Goal: Task Accomplishment & Management: Complete application form

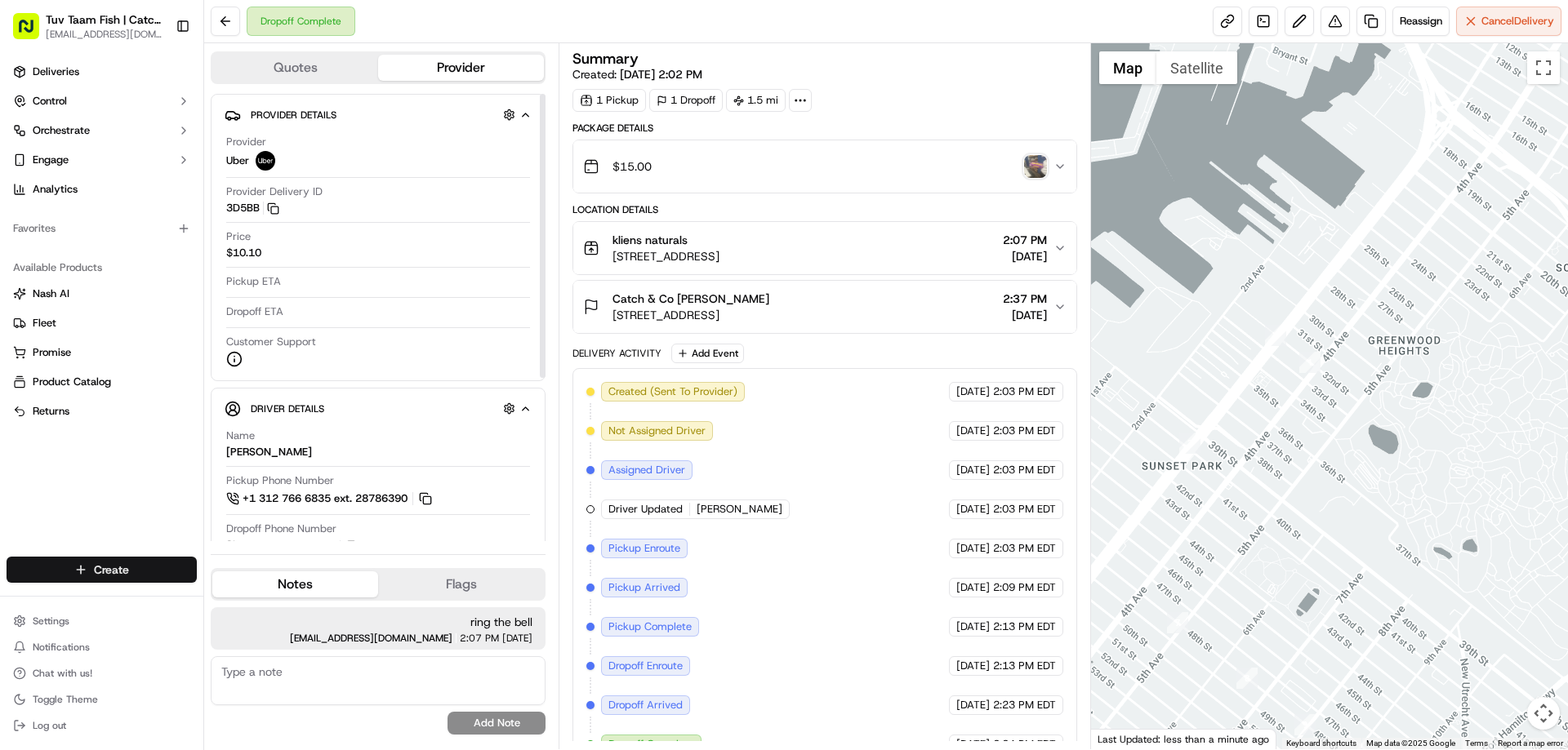
click at [133, 571] on html "Tuv Taam Fish | Catch & Co. [EMAIL_ADDRESS][DOMAIN_NAME] Toggle Sidebar Deliver…" at bounding box center [784, 375] width 1568 height 750
click at [299, 596] on link "Delivery" at bounding box center [295, 600] width 182 height 30
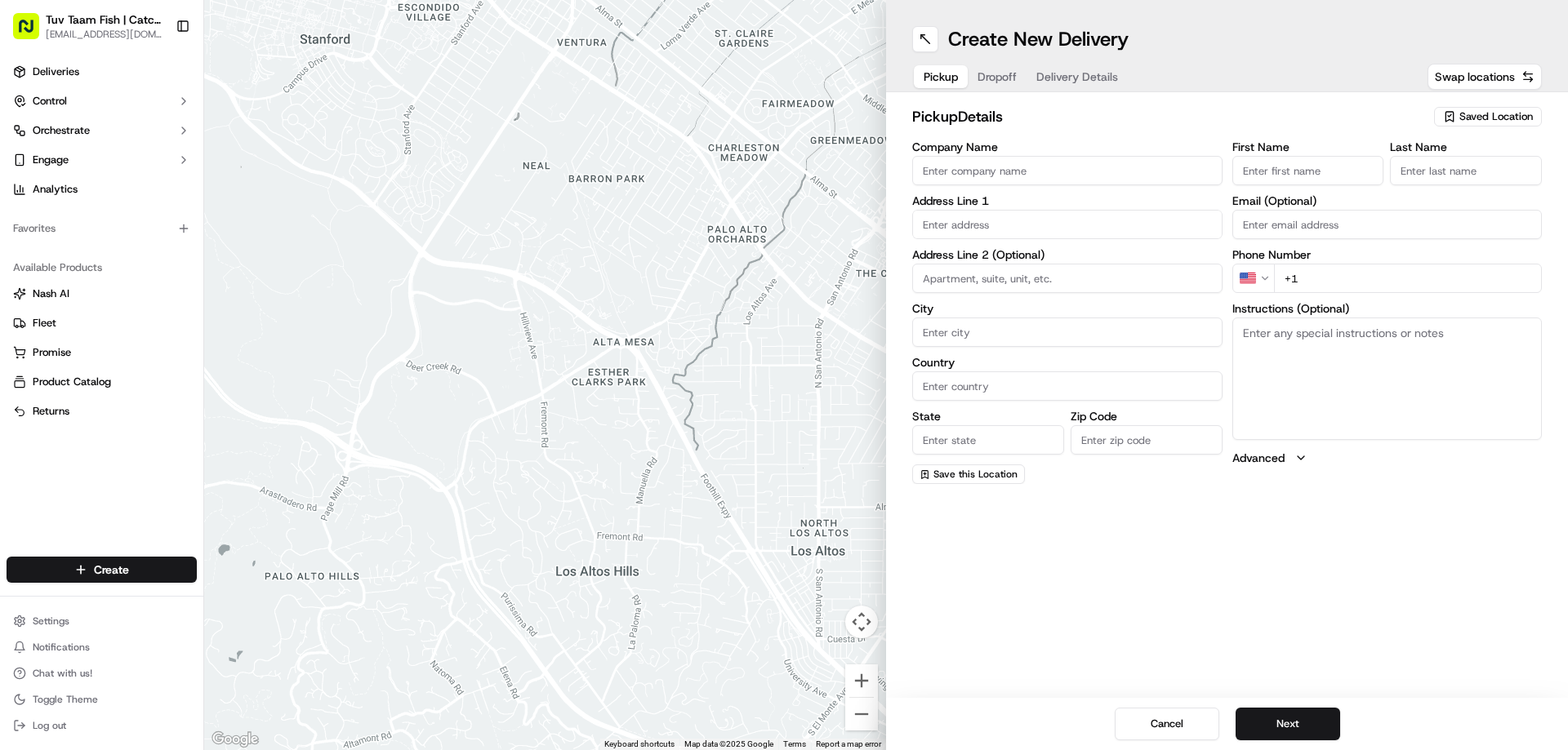
click at [1471, 118] on span "Saved Location" at bounding box center [1496, 117] width 73 height 15
click at [1398, 176] on span "Catch & Co" at bounding box center [1460, 177] width 201 height 15
type input "Catch & Co"
type input "[STREET_ADDRESS]"
type input "[GEOGRAPHIC_DATA]"
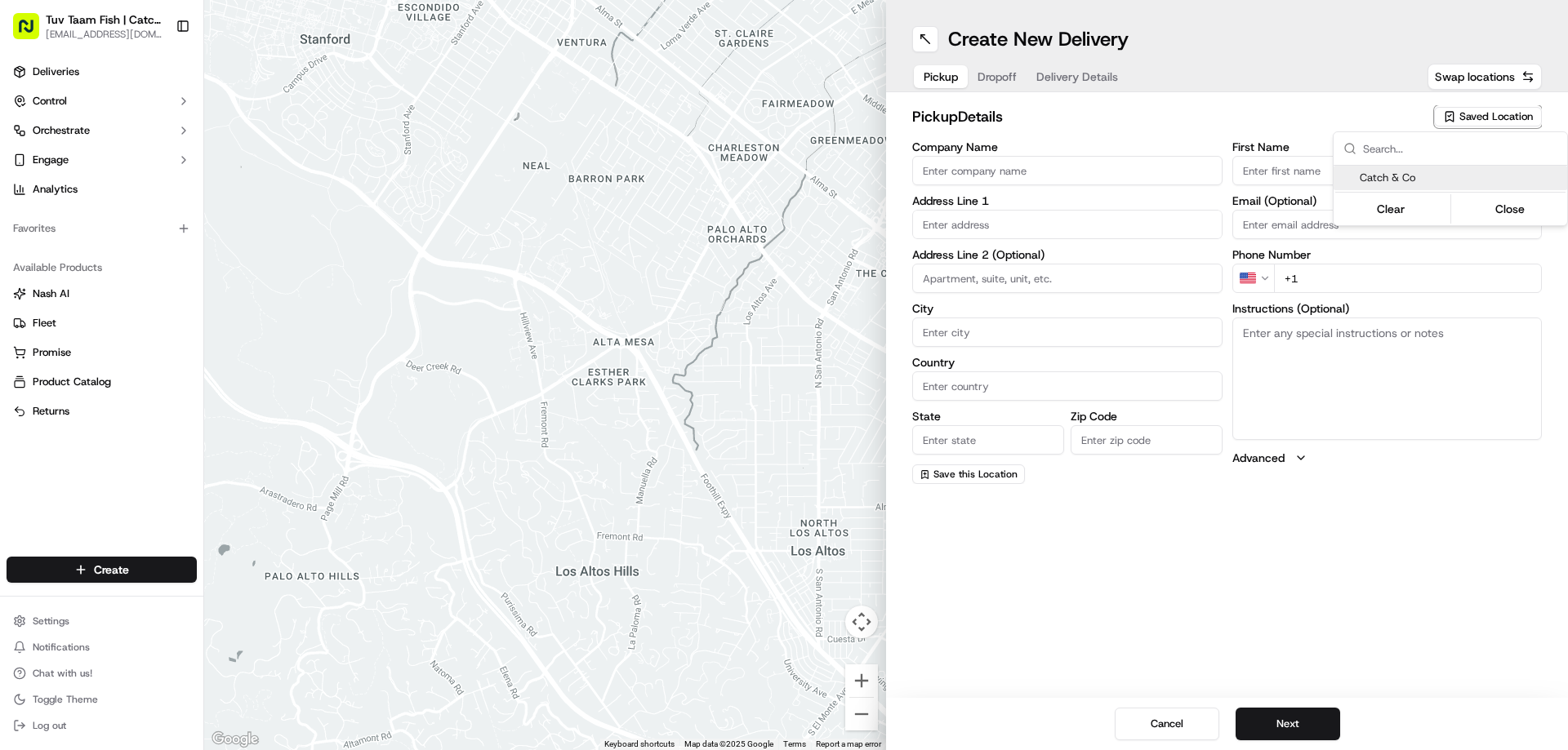
type input "US"
type input "NY"
type input "11219"
type input "[PERSON_NAME]"
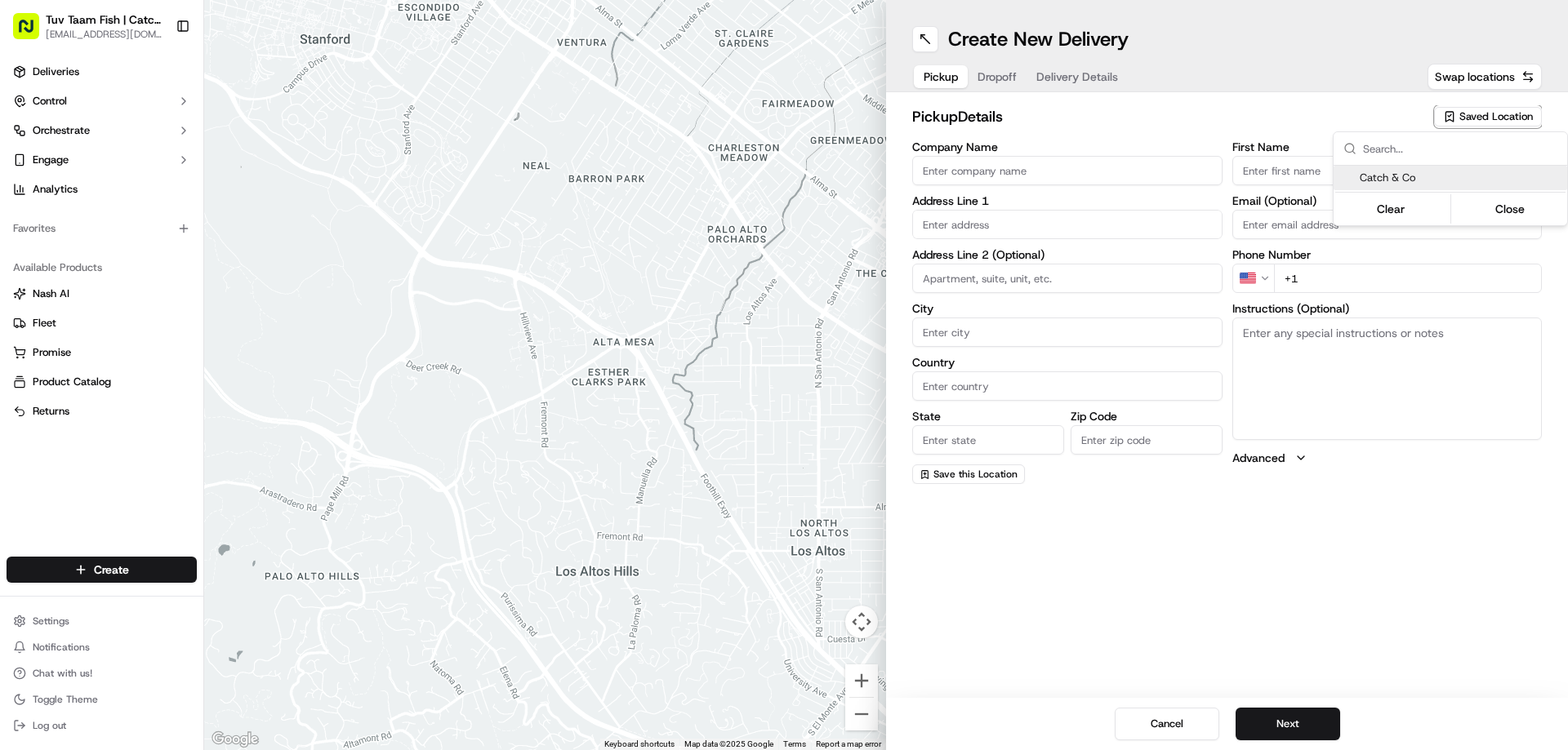
type input "[EMAIL_ADDRESS][DOMAIN_NAME]"
type input "[PHONE_NUMBER]"
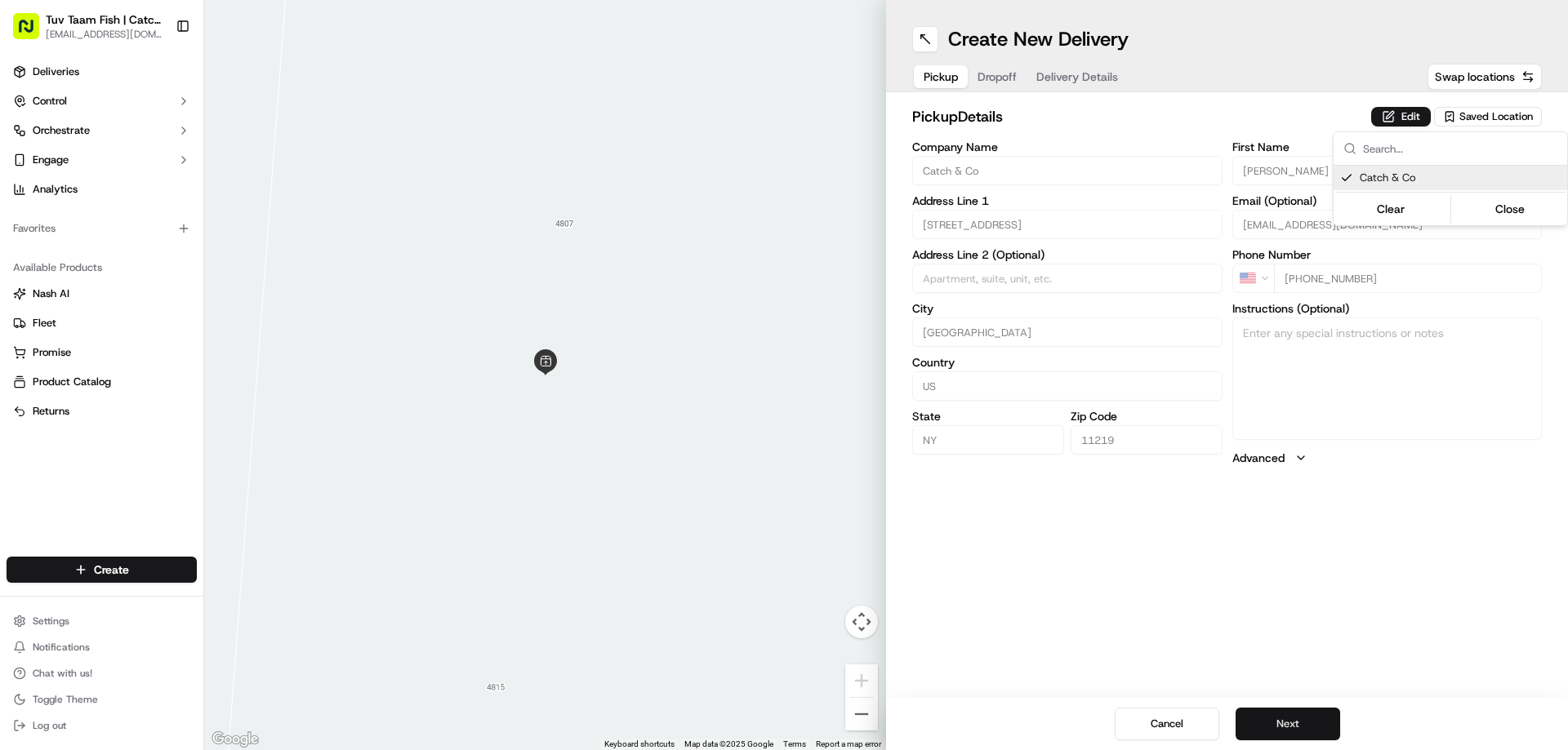
click at [1307, 715] on html "Tuv Taam Fish | Catch & Co. [EMAIL_ADDRESS][DOMAIN_NAME] Toggle Sidebar Deliver…" at bounding box center [784, 375] width 1568 height 750
click at [1309, 711] on button "Next" at bounding box center [1288, 723] width 105 height 33
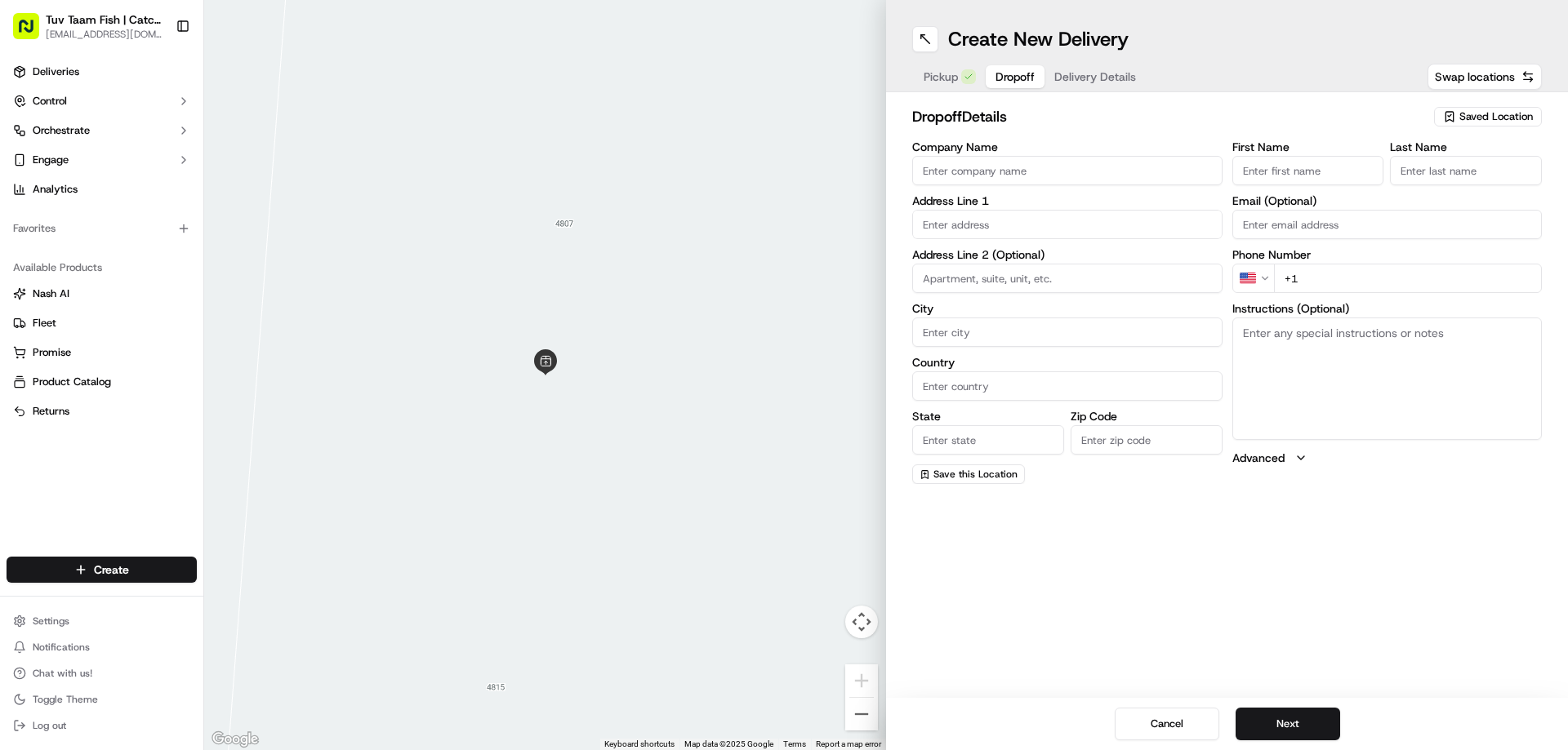
click at [1468, 114] on span "Saved Location" at bounding box center [1496, 117] width 73 height 15
type input "super"
click at [1403, 171] on span "Supermarket of Ave N" at bounding box center [1460, 177] width 201 height 15
type input "Supermarket of Ave N"
type input "[STREET_ADDRESS]"
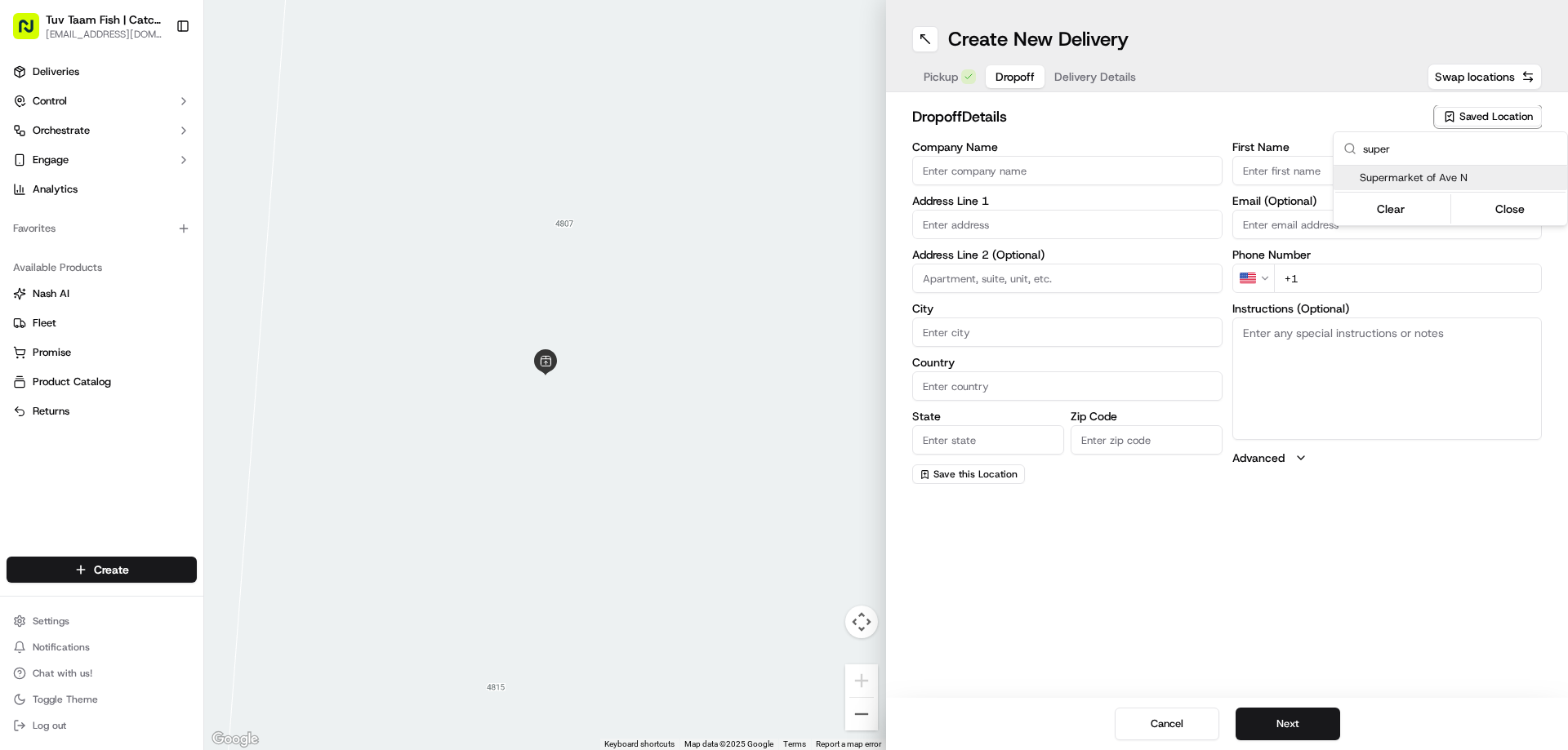
type input "[GEOGRAPHIC_DATA]"
type input "US"
type input "NY"
type input "11234"
type input "[PERSON_NAME]"
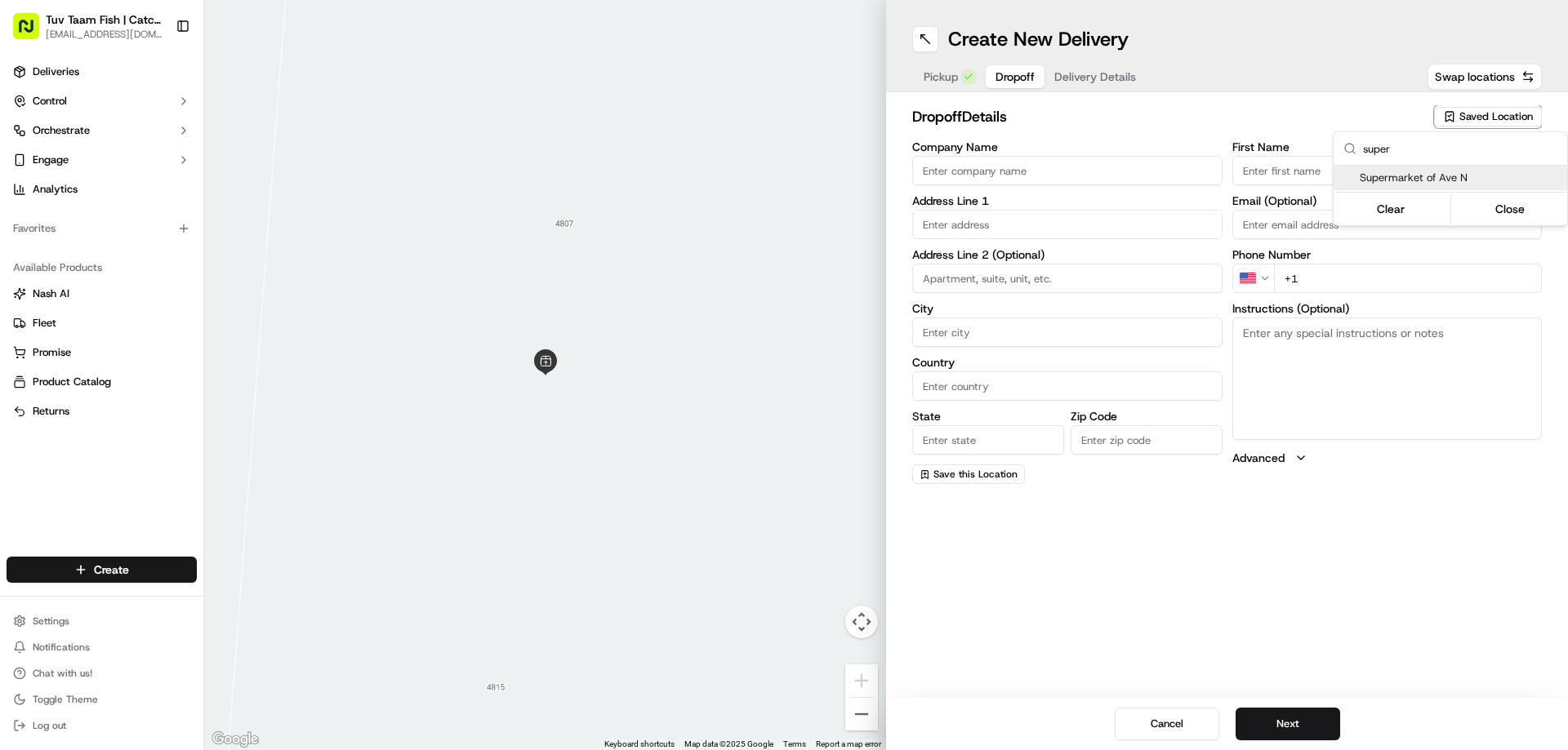
type input "G"
type input "[PHONE_NUMBER]"
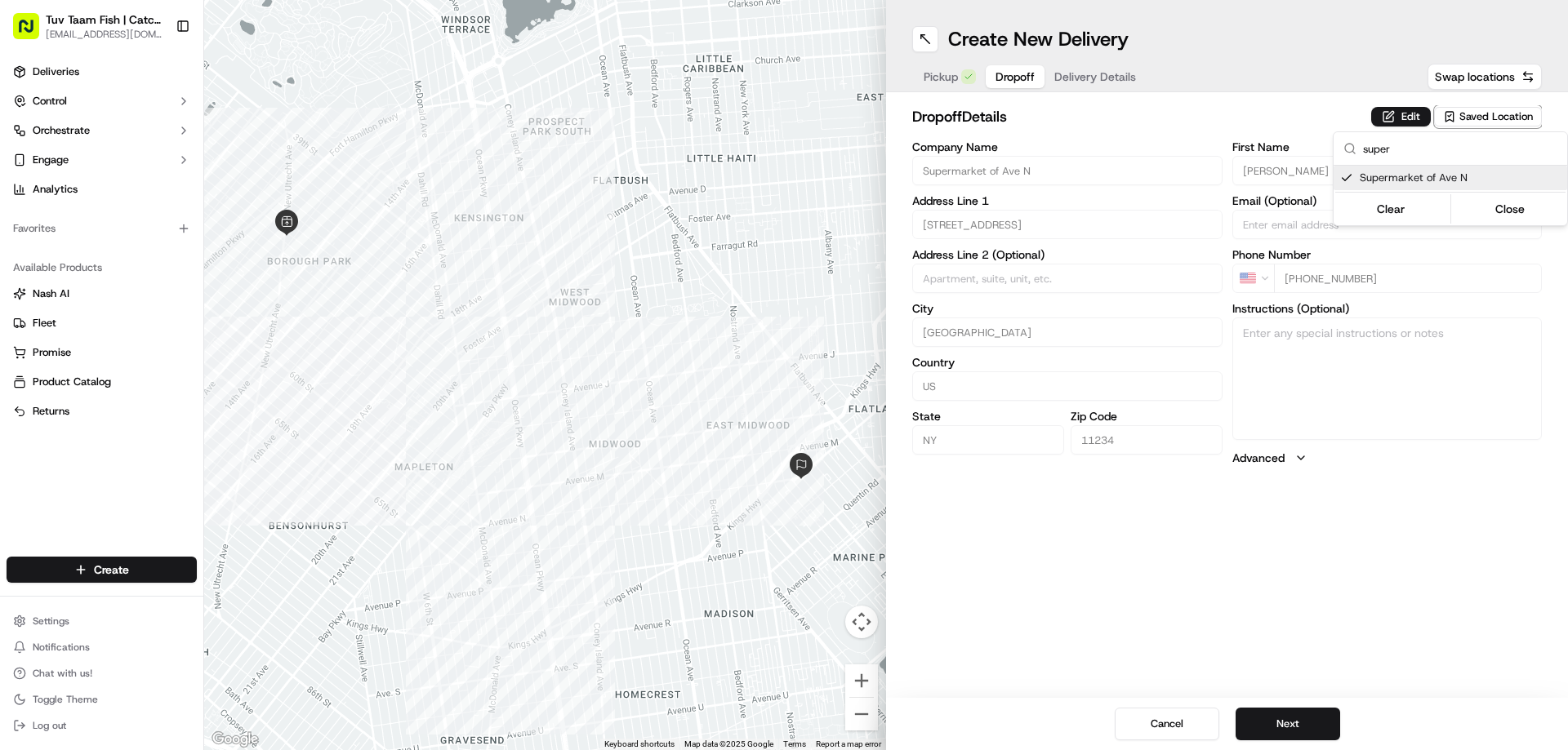
click at [1318, 723] on html "Tuv Taam Fish | Catch & Co. [EMAIL_ADDRESS][DOMAIN_NAME] Toggle Sidebar Deliver…" at bounding box center [784, 375] width 1568 height 750
click at [1319, 725] on button "Next" at bounding box center [1288, 723] width 105 height 33
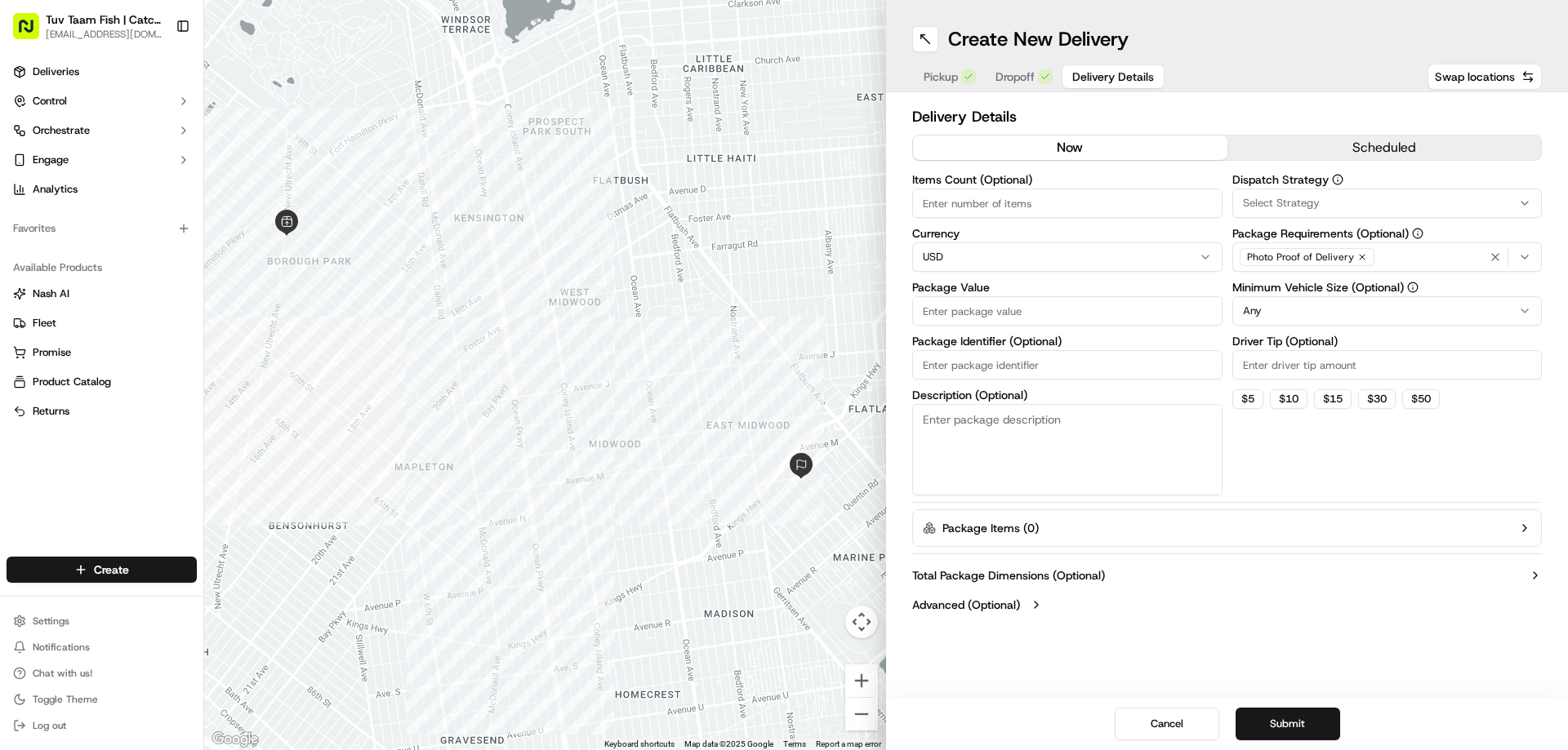
click at [1065, 319] on input "Package Value" at bounding box center [1066, 311] width 310 height 30
type input "19"
click at [1276, 301] on html "Tuv Taam Fish | Catch & Co. [EMAIL_ADDRESS][DOMAIN_NAME] Toggle Sidebar Deliver…" at bounding box center [784, 375] width 1568 height 750
click at [1301, 711] on button "Submit" at bounding box center [1288, 723] width 105 height 33
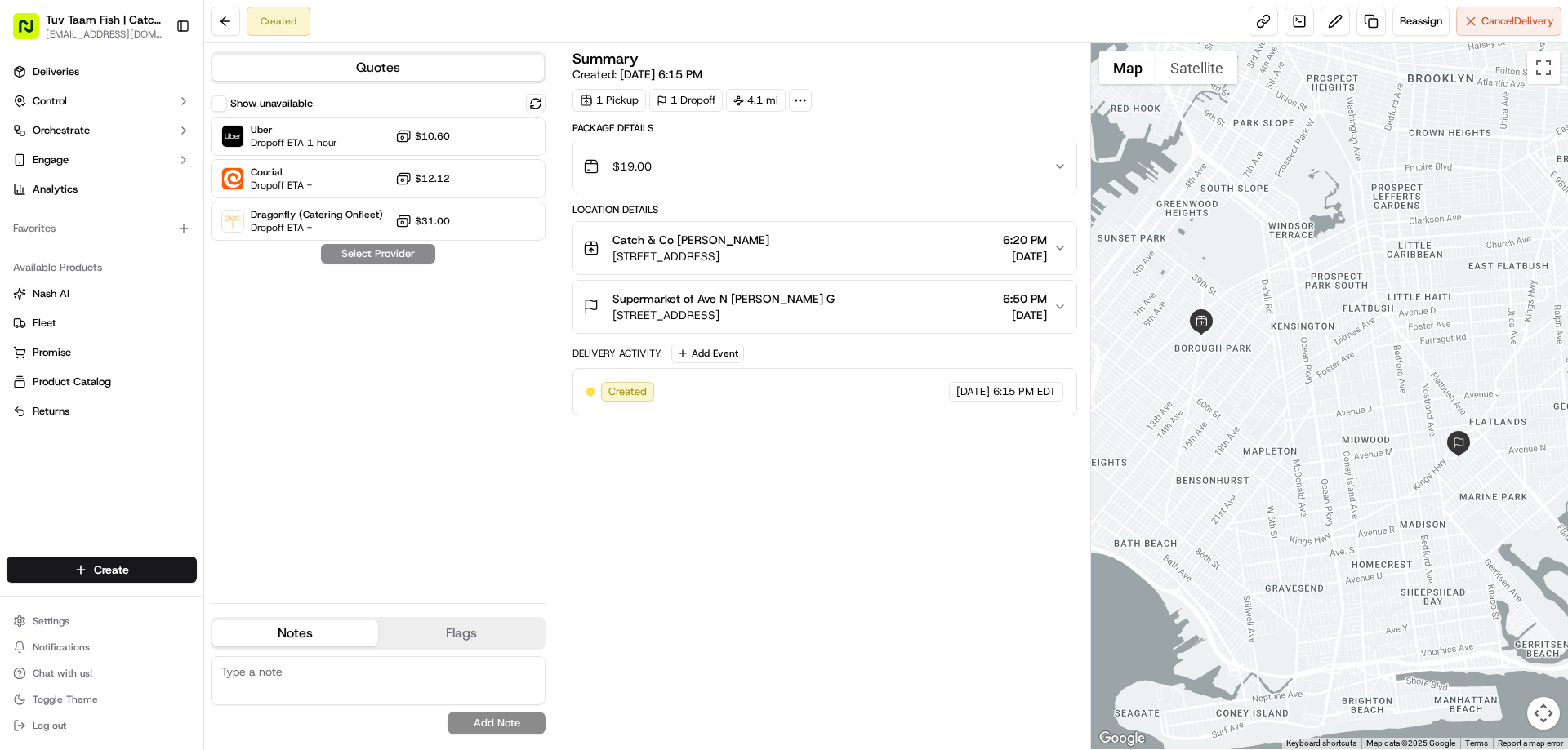
drag, startPoint x: 1101, startPoint y: 606, endPoint x: 1086, endPoint y: 585, distance: 25.8
click at [1093, 590] on div at bounding box center [1329, 397] width 478 height 706
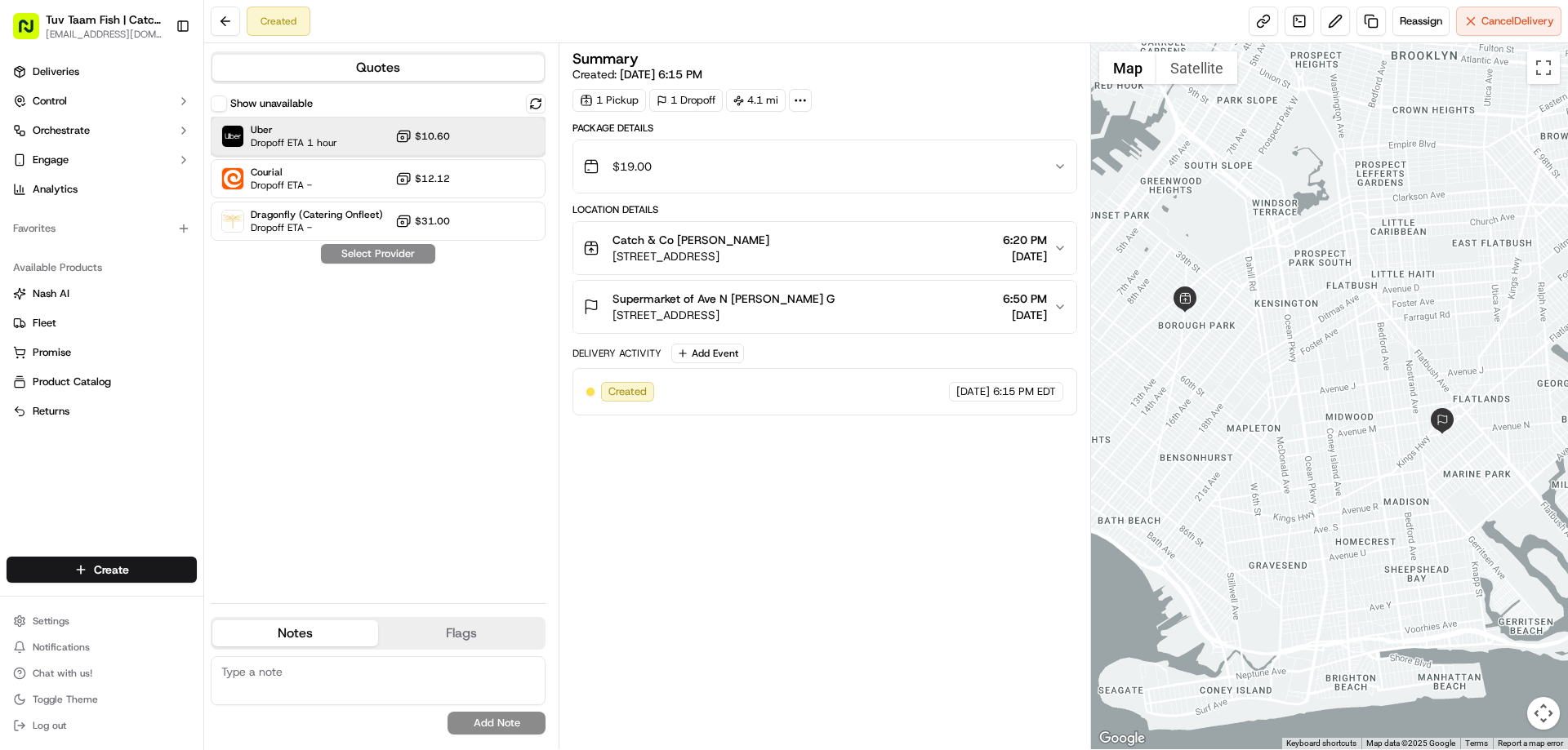
click at [353, 142] on div "Uber Dropoff ETA 1 hour $10.60" at bounding box center [378, 137] width 335 height 40
click at [377, 245] on button "Assign Provider" at bounding box center [377, 254] width 116 height 20
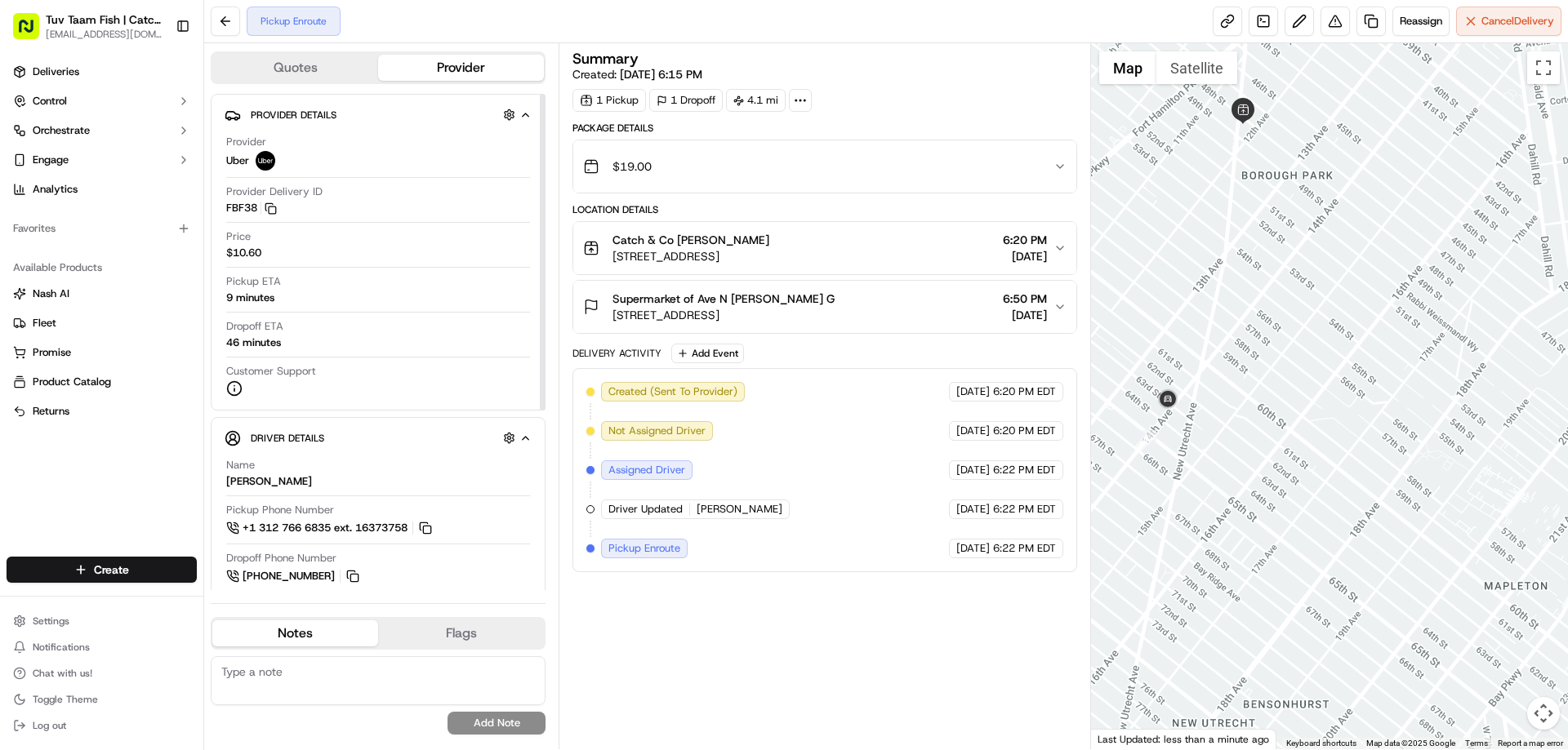
drag, startPoint x: 541, startPoint y: 351, endPoint x: 585, endPoint y: 283, distance: 81.0
click at [545, 286] on div at bounding box center [542, 252] width 6 height 317
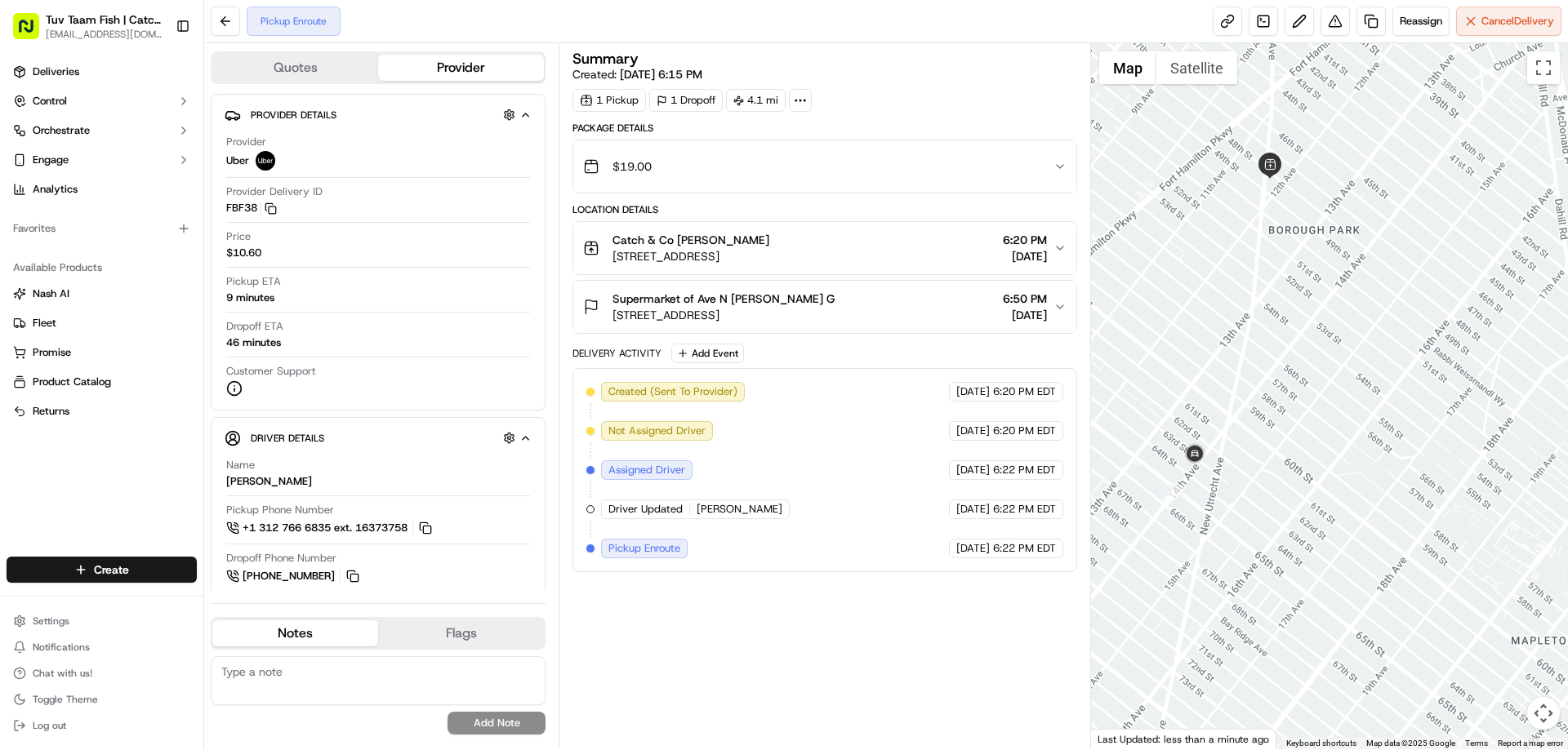
drag, startPoint x: 1182, startPoint y: 357, endPoint x: 1211, endPoint y: 420, distance: 69.4
click at [1211, 420] on div at bounding box center [1329, 397] width 478 height 706
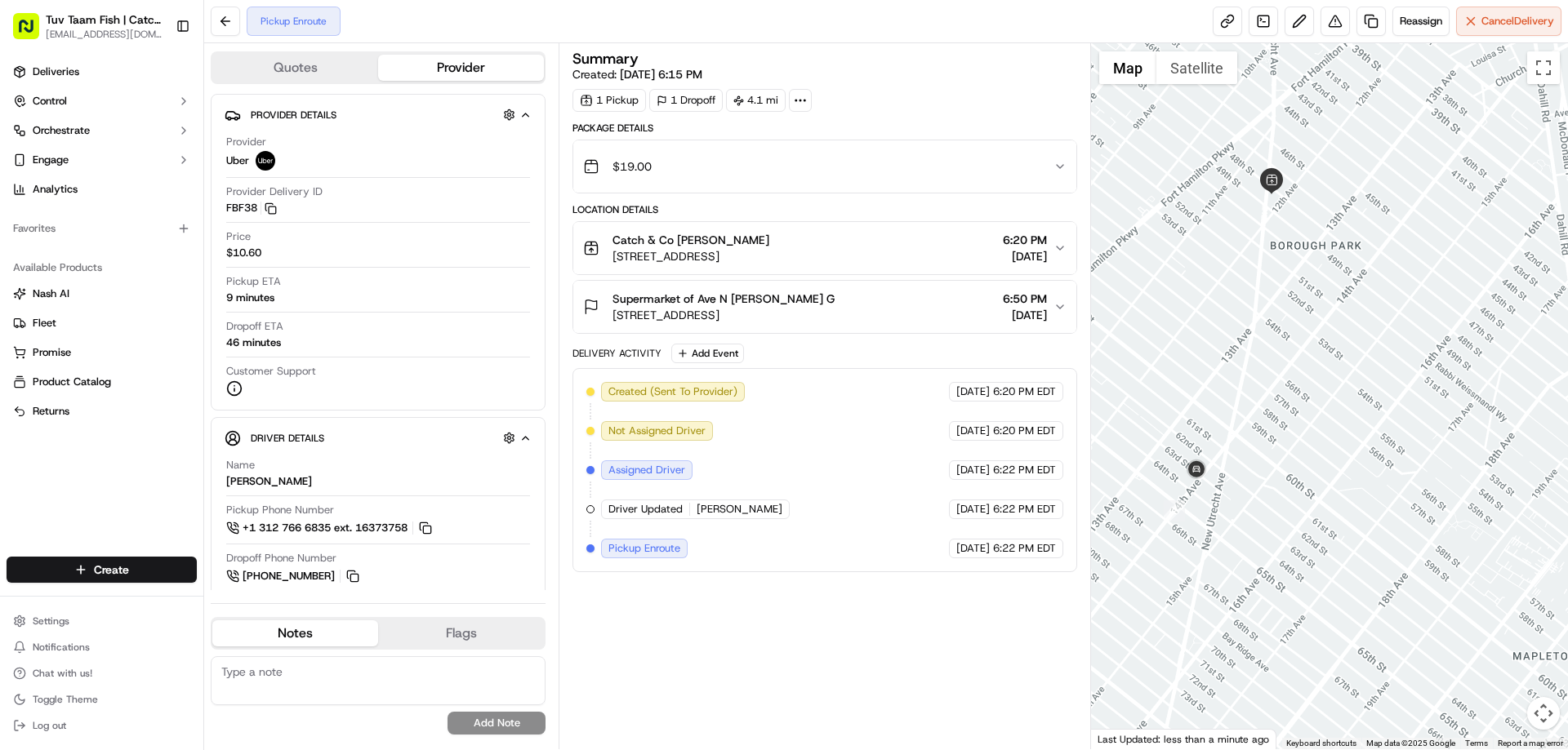
drag, startPoint x: 1201, startPoint y: 381, endPoint x: 1202, endPoint y: 397, distance: 16.0
click at [1202, 397] on div at bounding box center [1329, 397] width 478 height 706
